Goal: Task Accomplishment & Management: Manage account settings

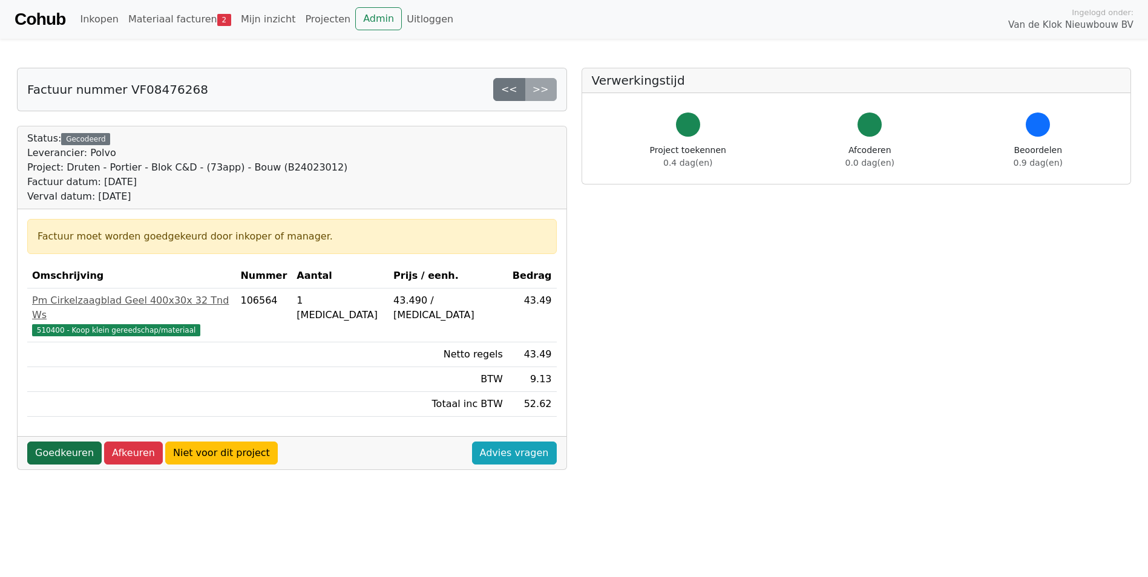
click at [54, 442] on link "Goedkeuren" at bounding box center [64, 453] width 74 height 23
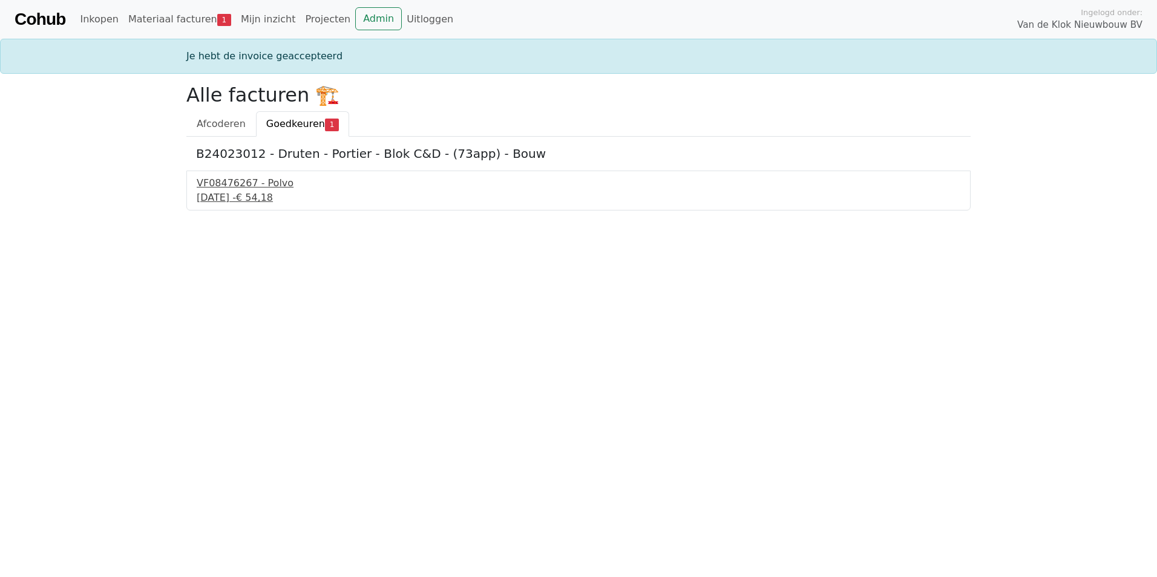
click at [248, 200] on div "8 september 2025 - € 54,18" at bounding box center [579, 198] width 764 height 15
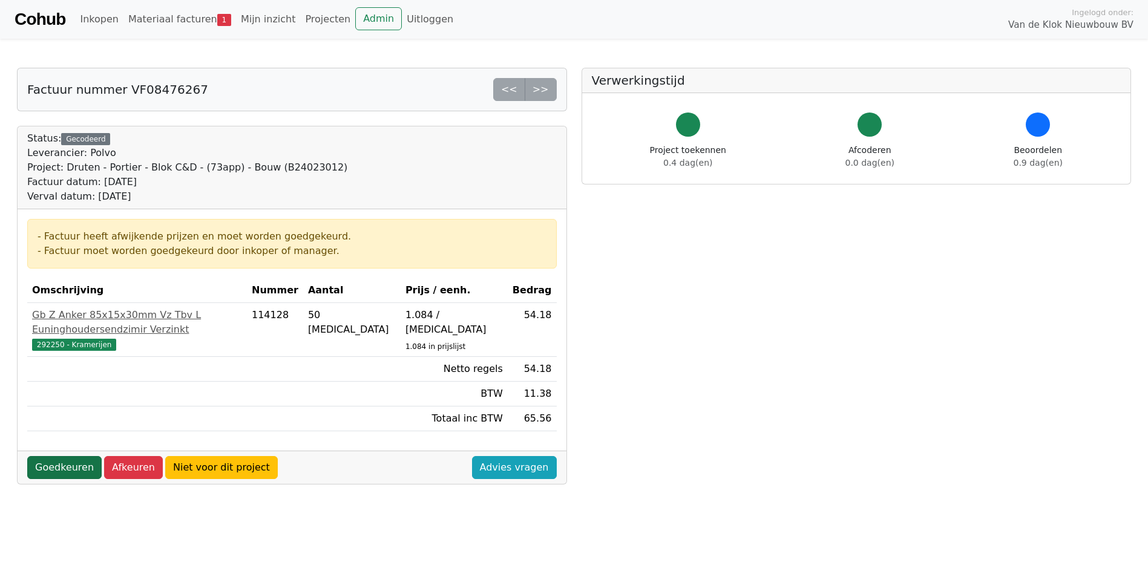
click at [64, 460] on link "Goedkeuren" at bounding box center [64, 467] width 74 height 23
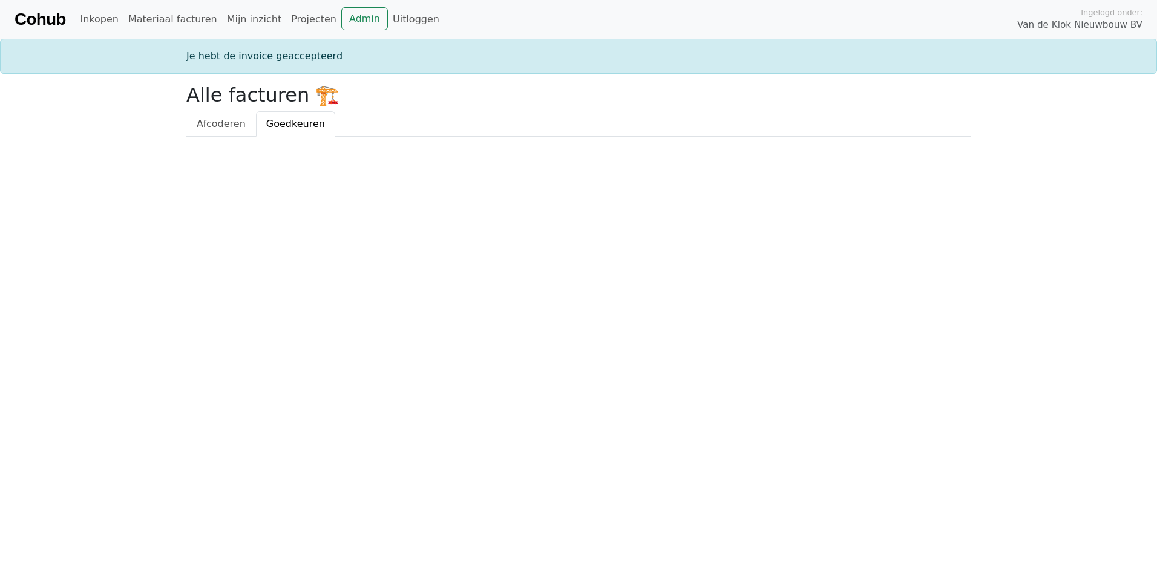
click at [53, 137] on html "Cohub Inkopen Materiaal facturen Mijn inzicht Projecten Admin Uitloggen Ingelog…" at bounding box center [578, 68] width 1157 height 137
